Goal: Find specific page/section: Find specific page/section

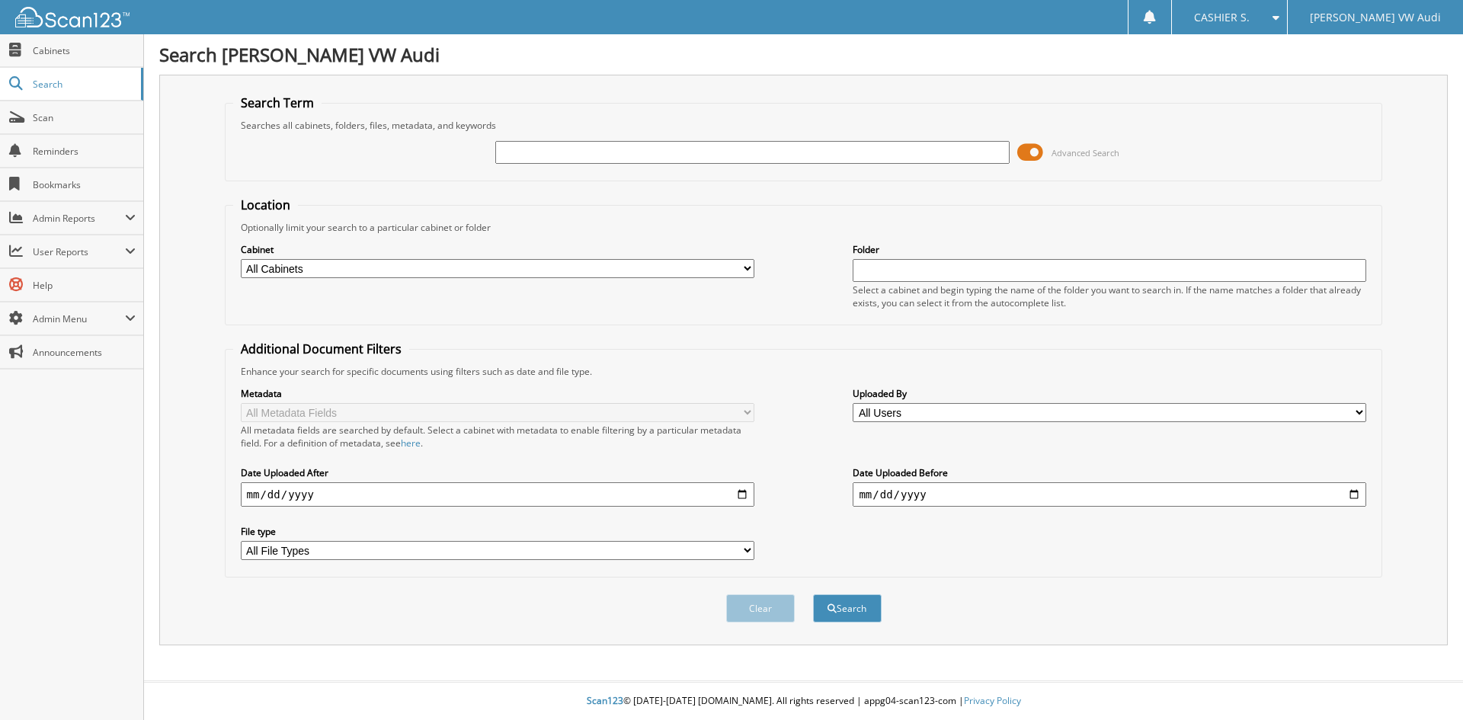
click at [1034, 152] on span at bounding box center [1030, 152] width 26 height 23
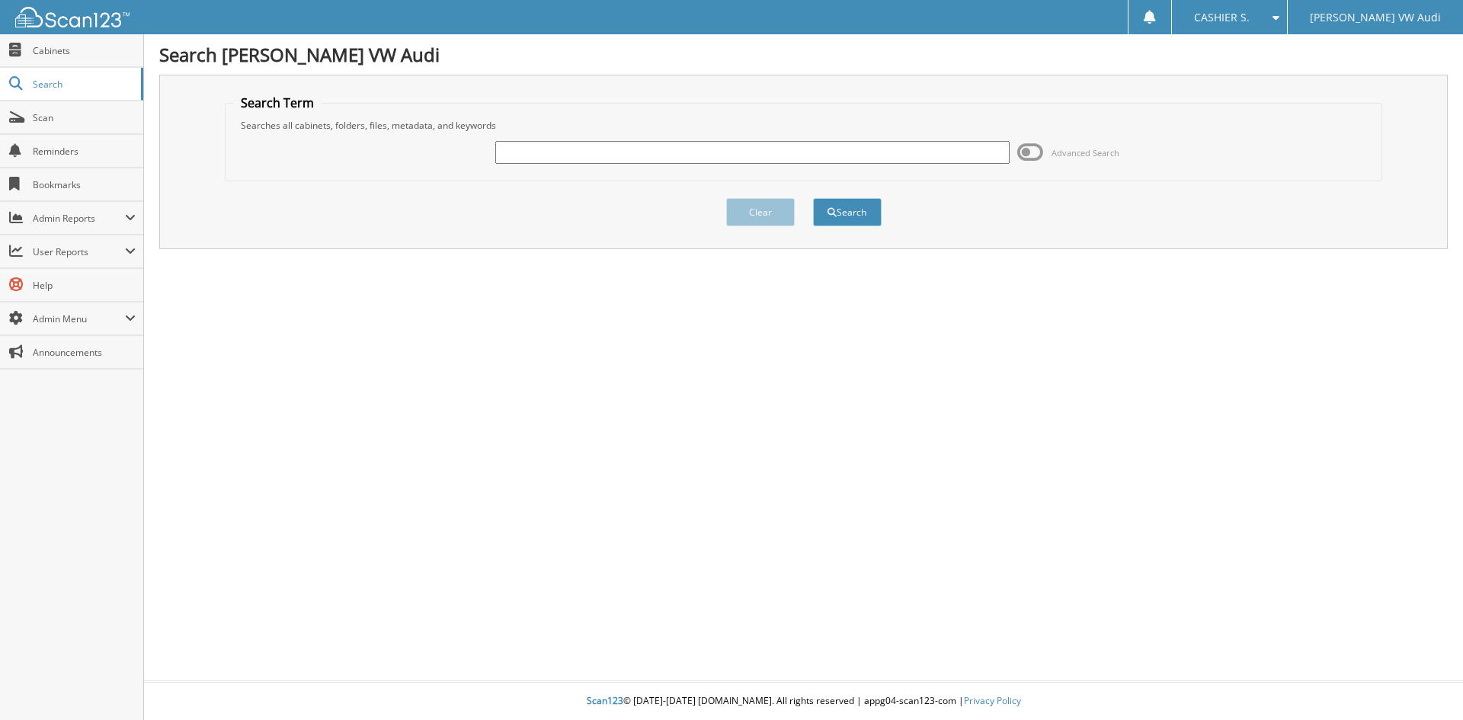
click at [785, 160] on input "text" at bounding box center [751, 152] width 513 height 23
type input "81455"
click at [813, 198] on button "Search" at bounding box center [847, 212] width 69 height 28
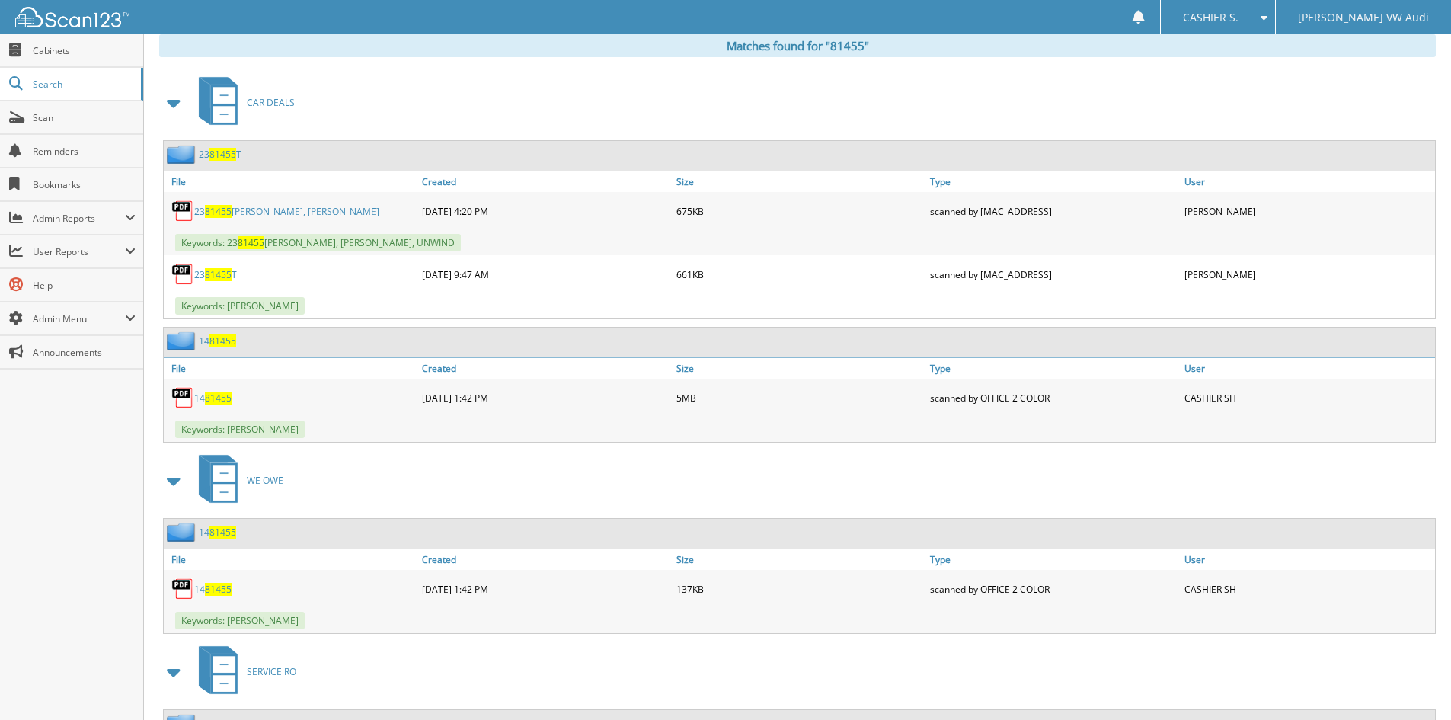
scroll to position [533, 0]
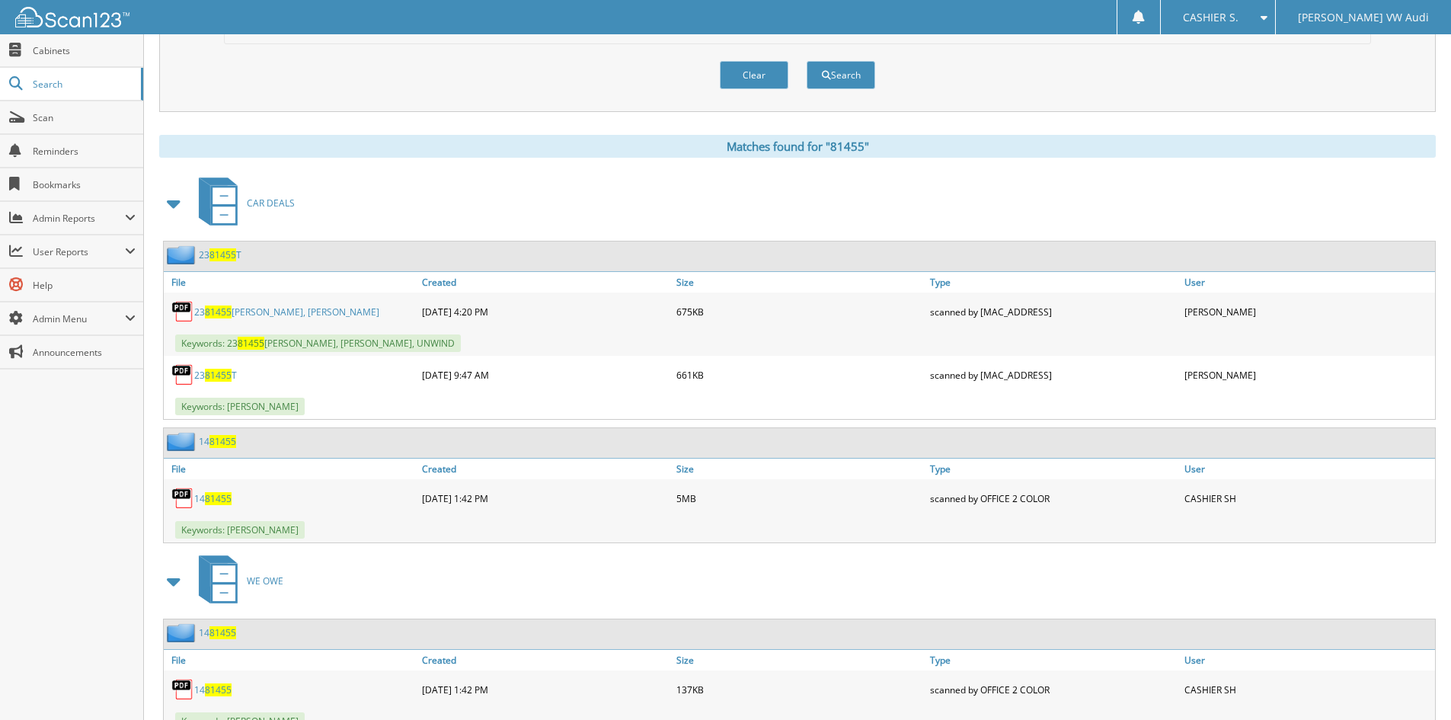
click at [241, 309] on link "23 81455 T YANTO, FERRI" at bounding box center [286, 311] width 185 height 13
